Goal: Find specific page/section: Find specific page/section

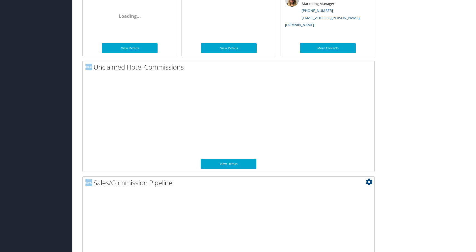
scroll to position [389, 0]
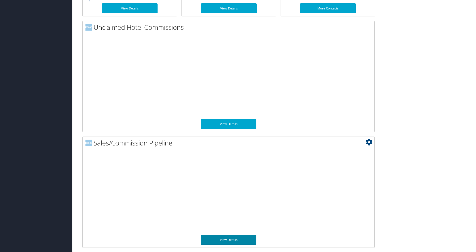
click at [239, 236] on link "View Details" at bounding box center [229, 240] width 56 height 10
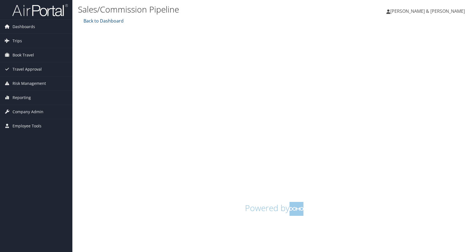
click at [198, 241] on div "Sales/Commission Pipeline LiveLuxeTravelCo, [43419] Nick & [PERSON_NAME] [PERSO…" at bounding box center [274, 126] width 404 height 252
click at [195, 215] on h1 "Powered by" at bounding box center [274, 209] width 384 height 14
